Goal: Entertainment & Leisure: Browse casually

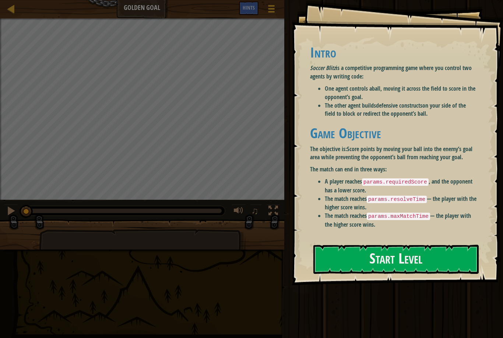
click at [451, 267] on button "Start Level" at bounding box center [395, 259] width 165 height 29
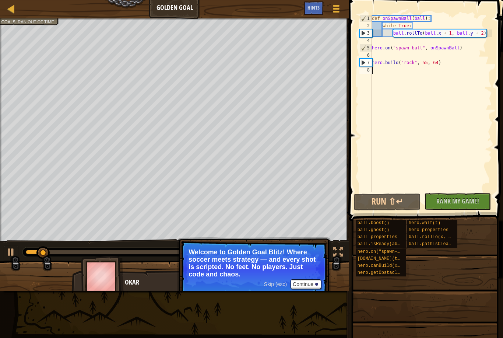
click at [310, 285] on button "Continue" at bounding box center [306, 284] width 31 height 10
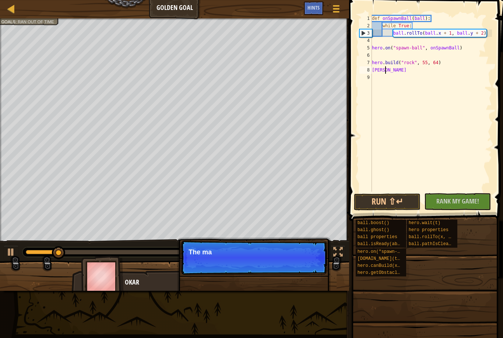
scroll to position [4, 1]
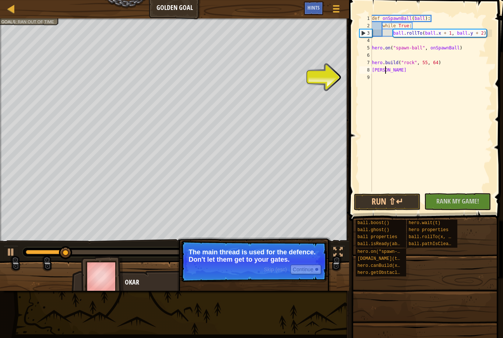
type textarea "[PERSON_NAME]"
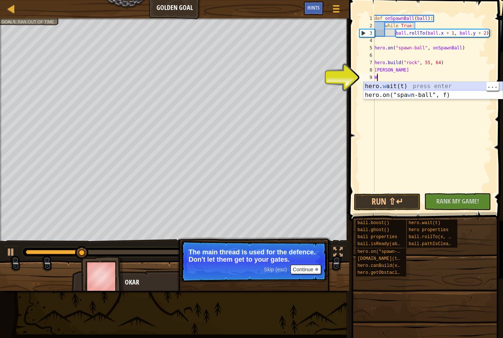
click at [501, 84] on div "hero. w ait(t) press enter hero.on("spa w n-ball", f) press enter" at bounding box center [432, 99] width 139 height 35
type textarea "hero.wait(2)"
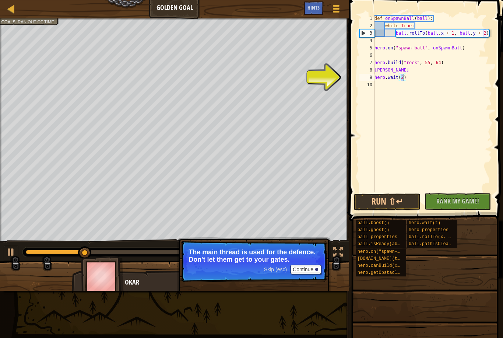
click at [376, 90] on div "def onSpawnBall ( ball ) : while True : ball . rollTo ( ball . x + 1 , ball . y…" at bounding box center [432, 110] width 119 height 191
type textarea "k"
click at [487, 96] on div "def onSpawnBall ( ball ) : while True : ball . rollTo ( ball . x + 1 , ball . y…" at bounding box center [432, 110] width 119 height 191
type textarea ";"
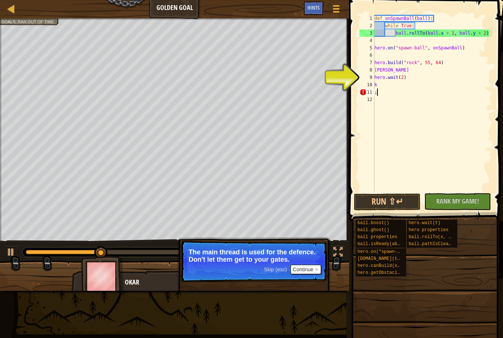
type textarea ";"
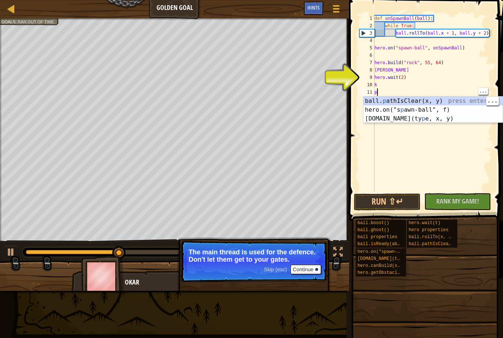
type textarea "p"
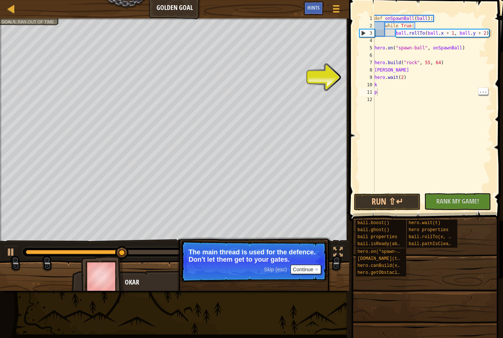
click at [375, 102] on div "def onSpawnBall ( ball ) : while True : ball . rollTo ( ball . x + 1 , ball . y…" at bounding box center [432, 110] width 119 height 191
type textarea "-"
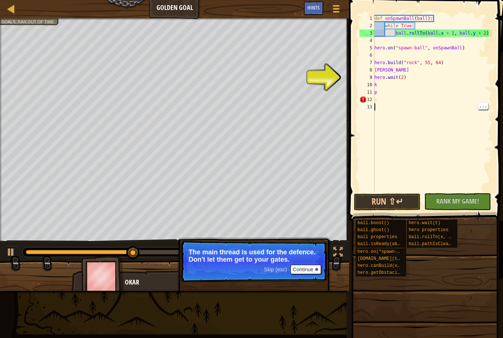
type textarea "-"
click at [393, 87] on div "def onSpawnBall ( ball ) : while True : ball . rollTo ( ball . x + 1 , ball . y…" at bounding box center [432, 110] width 119 height 191
type textarea "k"
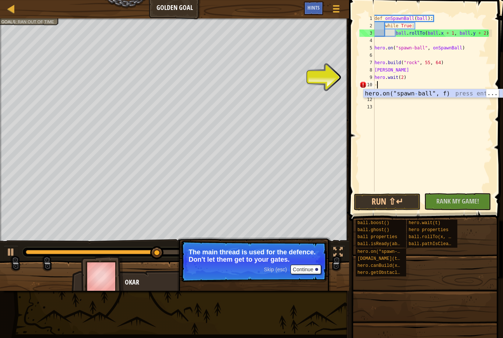
type textarea "-"
click at [407, 199] on button "Run ⇧↵" at bounding box center [387, 201] width 67 height 17
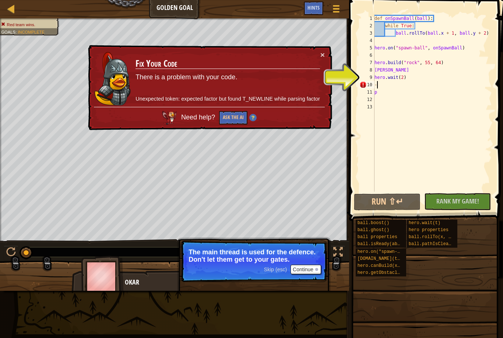
click at [242, 118] on button "Ask the AI" at bounding box center [233, 118] width 28 height 14
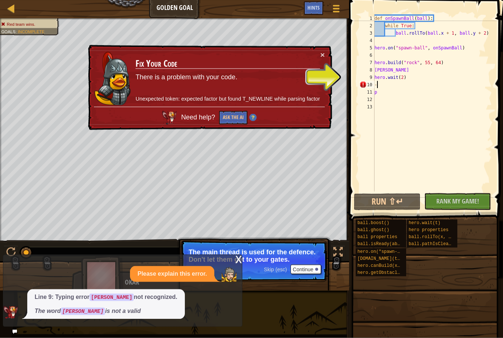
click at [238, 115] on button "Ask the AI" at bounding box center [233, 118] width 28 height 14
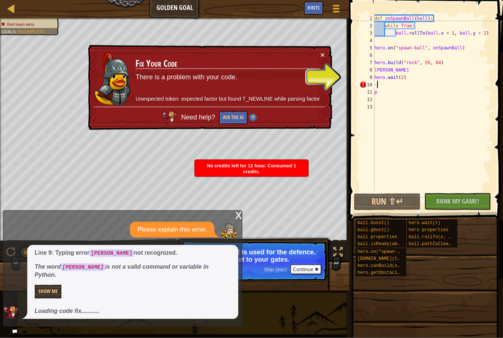
click at [231, 119] on button "Ask the AI" at bounding box center [233, 118] width 28 height 14
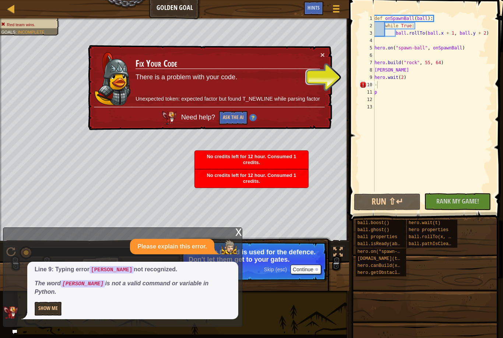
click at [321, 57] on button "×" at bounding box center [322, 55] width 4 height 8
click at [324, 55] on button "×" at bounding box center [322, 55] width 4 height 8
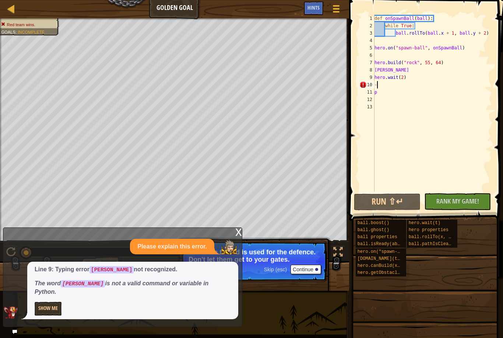
click at [236, 235] on div "x" at bounding box center [238, 231] width 7 height 7
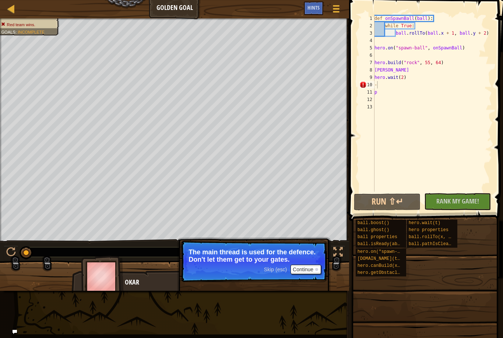
click at [313, 267] on button "Continue" at bounding box center [306, 269] width 31 height 10
click at [317, 10] on span "Hints" at bounding box center [314, 7] width 12 height 7
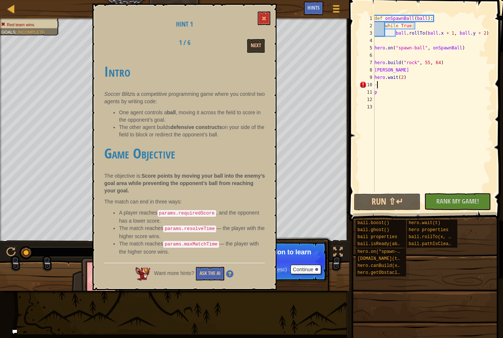
click at [13, 13] on div at bounding box center [11, 8] width 9 height 9
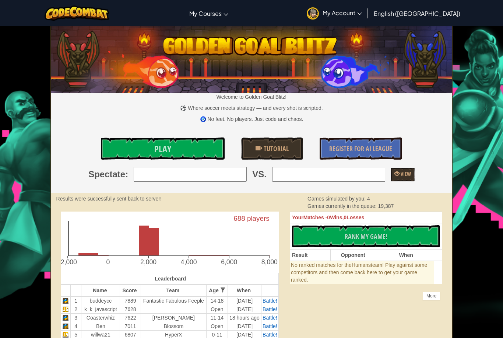
click at [362, 14] on span "My Account" at bounding box center [342, 13] width 39 height 8
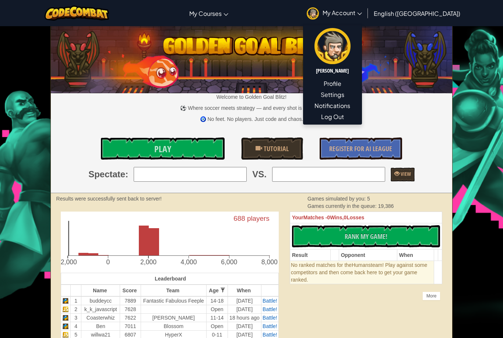
click at [0, 0] on link "CodeCombat Worlds on Roblox" at bounding box center [0, 0] width 0 height 0
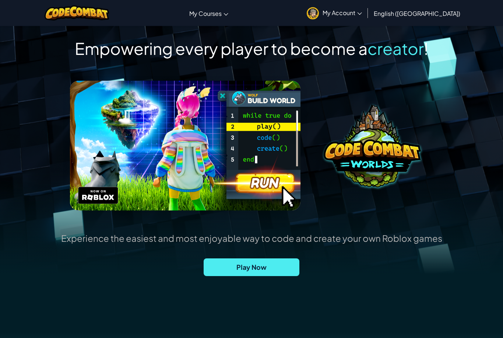
scroll to position [24, 0]
click at [286, 267] on span "Play Now" at bounding box center [252, 267] width 96 height 18
